Goal: Navigation & Orientation: Find specific page/section

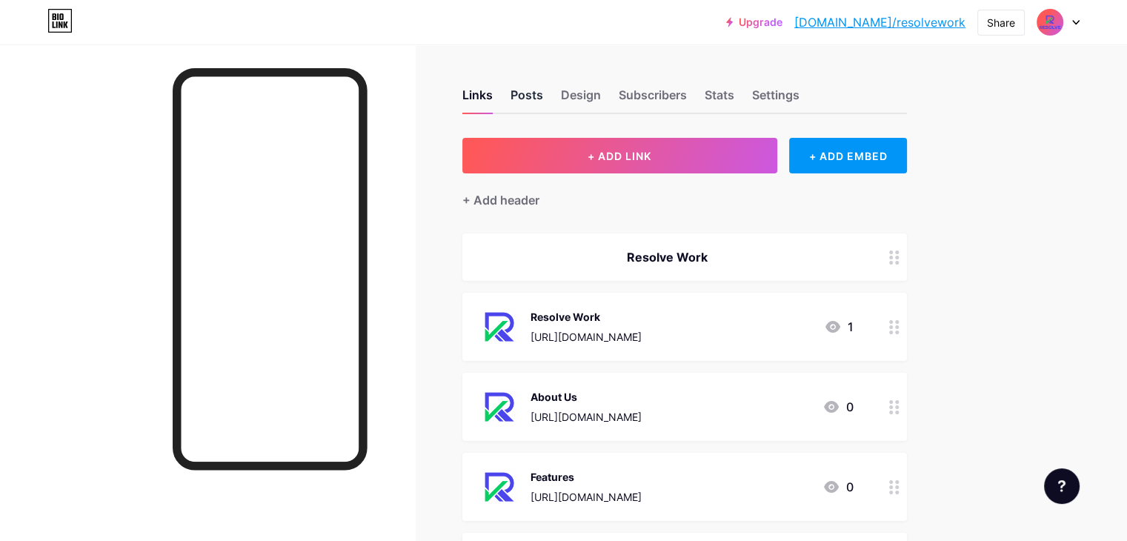
click at [543, 93] on div "Posts" at bounding box center [526, 99] width 33 height 27
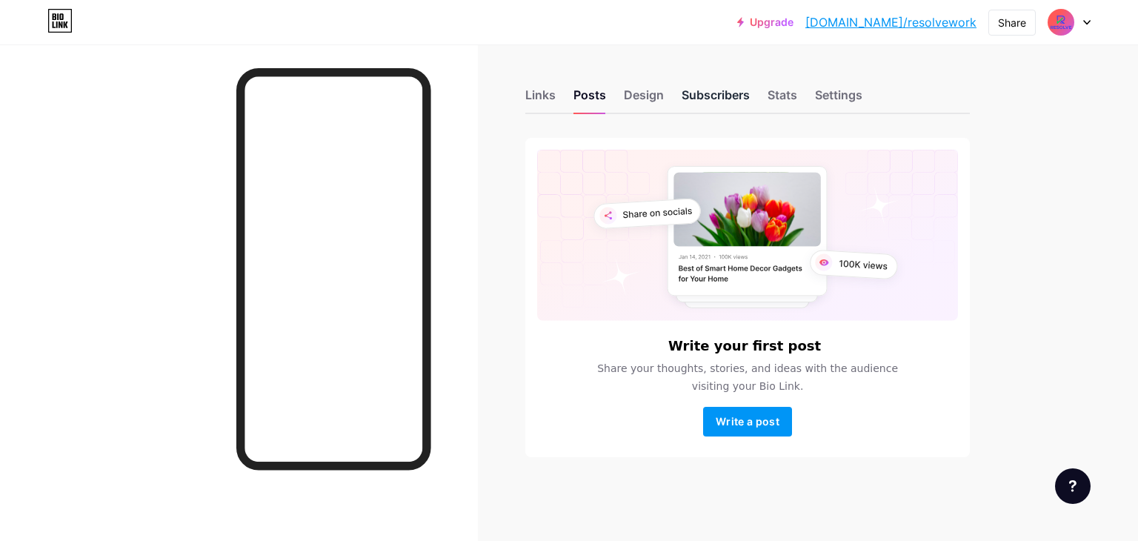
click at [702, 96] on div "Subscribers" at bounding box center [715, 99] width 68 height 27
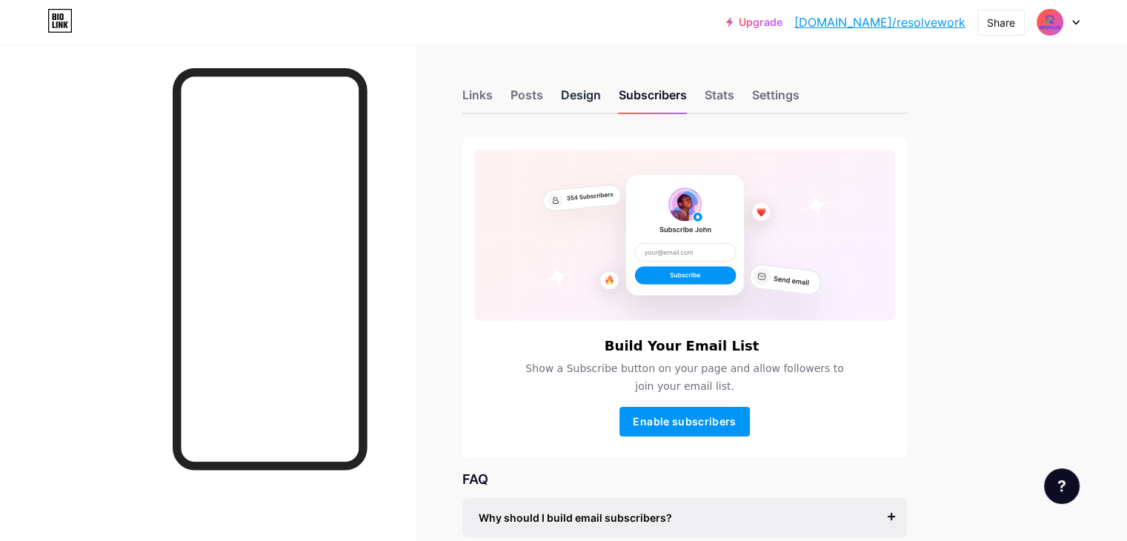
click at [601, 96] on div "Design" at bounding box center [581, 99] width 40 height 27
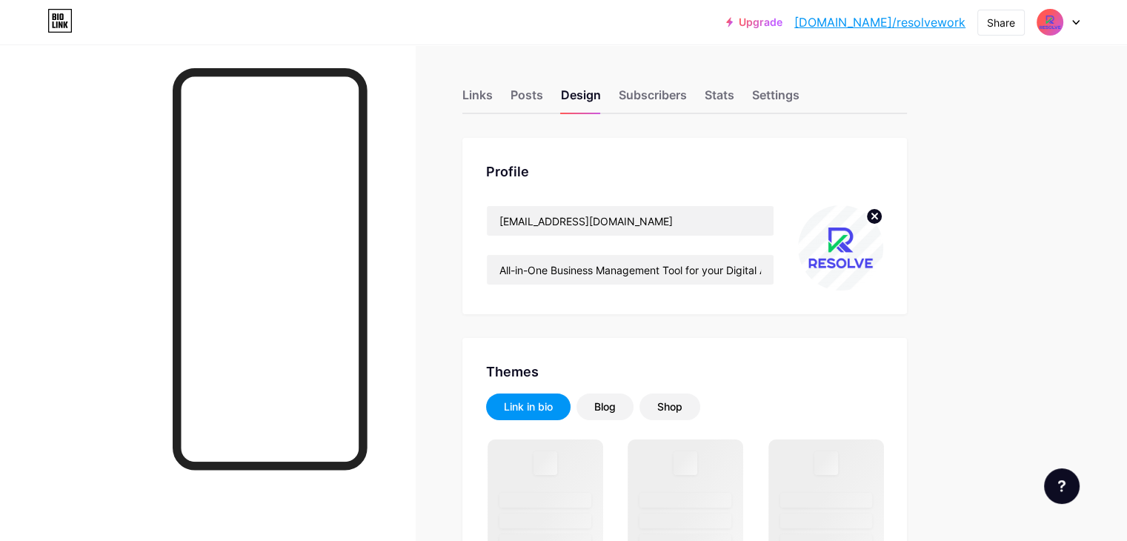
click at [810, 92] on div "Links Posts Design Subscribers Stats Settings" at bounding box center [684, 88] width 444 height 52
